Goal: Find specific page/section: Find specific page/section

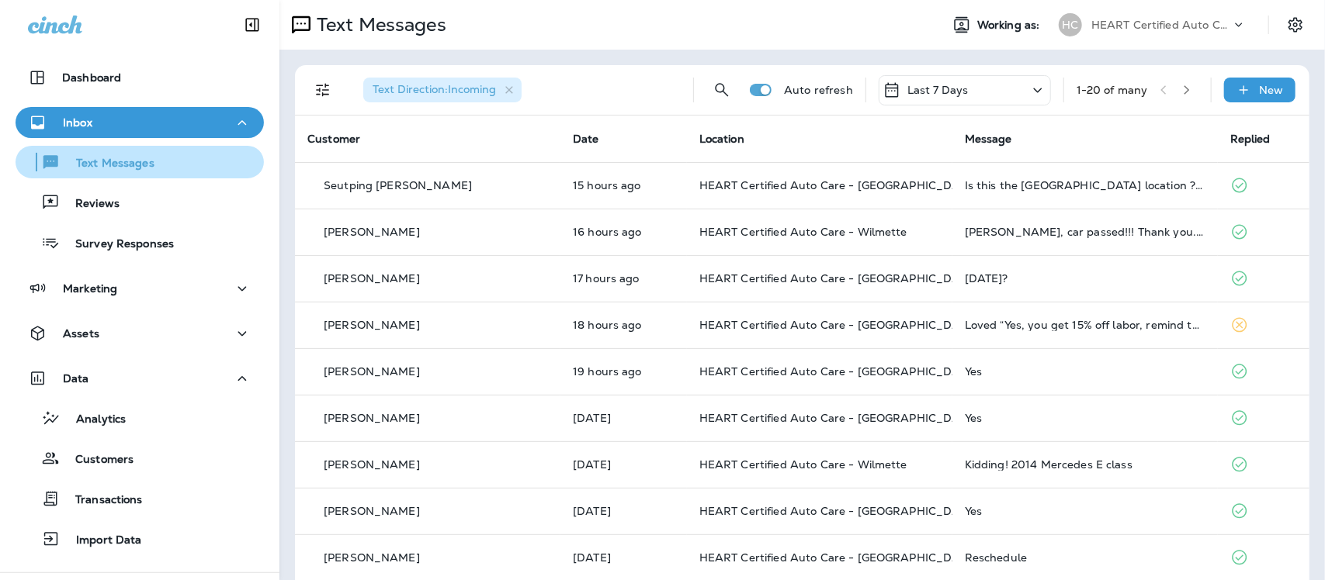
click at [122, 172] on div "Text Messages" at bounding box center [88, 162] width 133 height 23
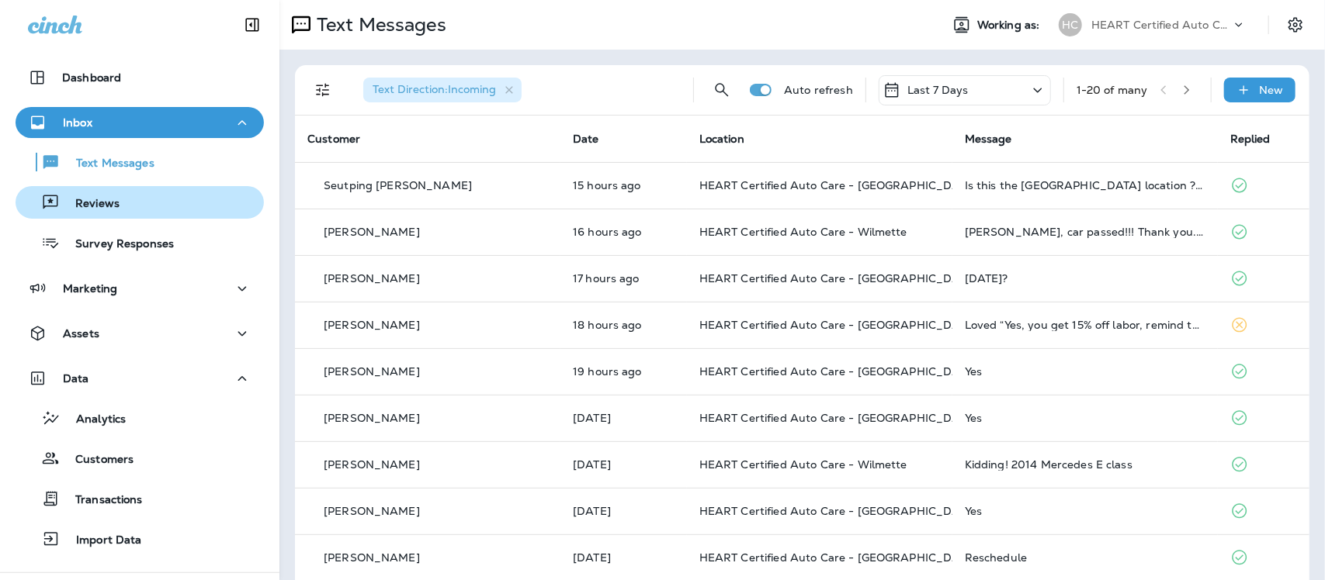
click at [117, 199] on p "Reviews" at bounding box center [90, 204] width 60 height 15
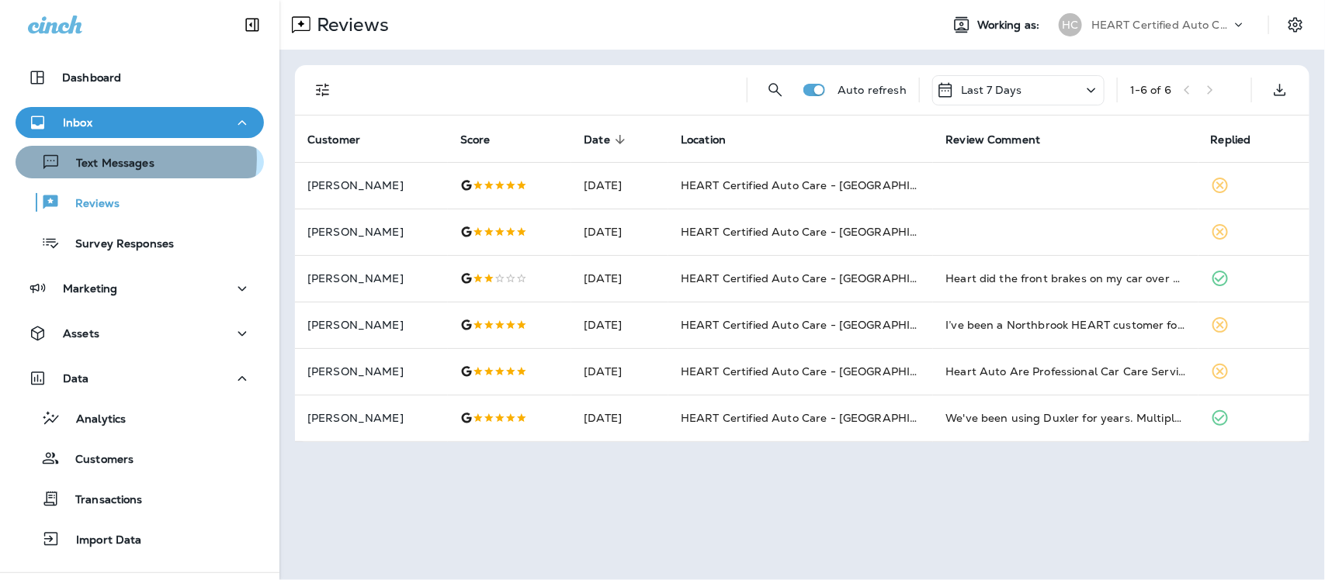
click at [128, 159] on p "Text Messages" at bounding box center [108, 164] width 94 height 15
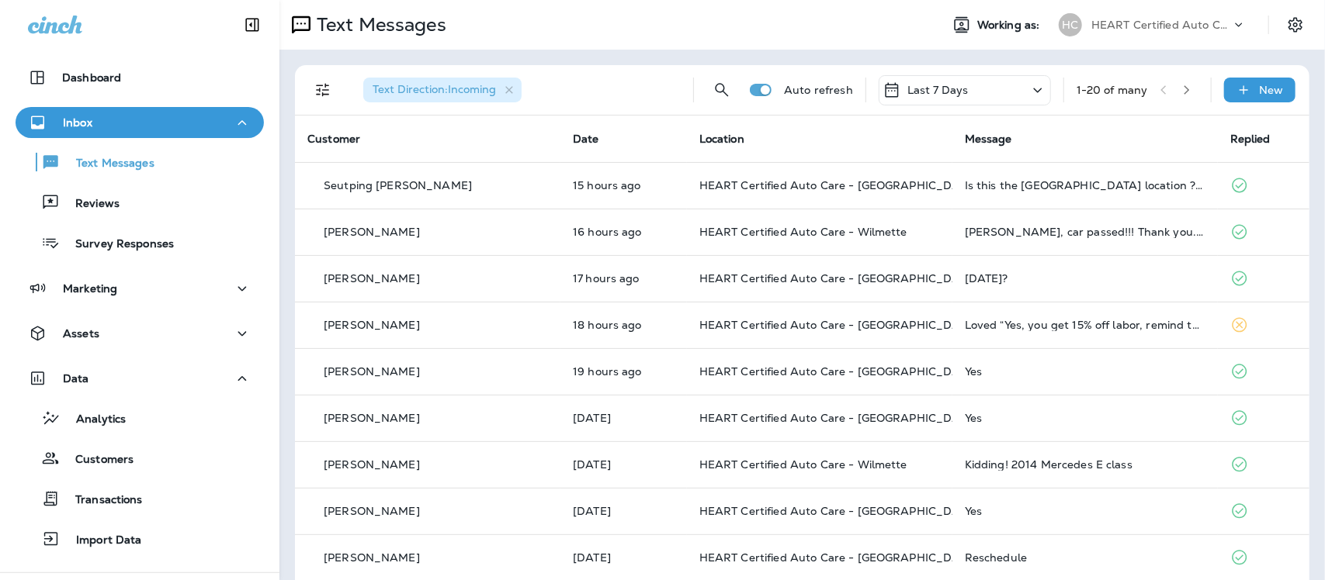
click at [1009, 140] on th "Message" at bounding box center [1084, 139] width 265 height 47
